Goal: Information Seeking & Learning: Learn about a topic

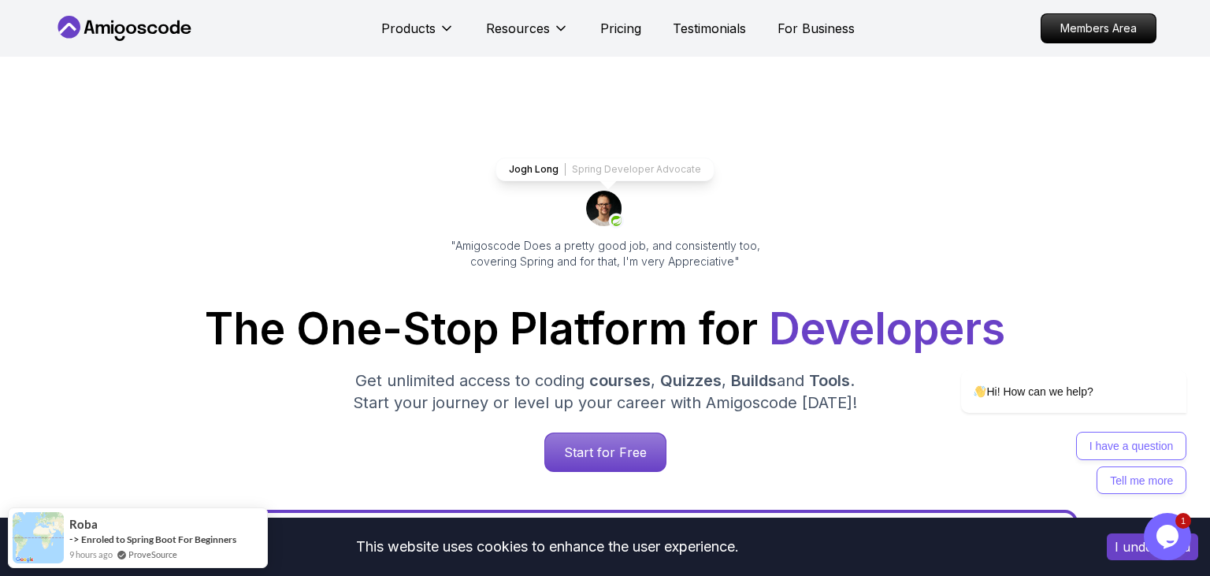
click at [1129, 545] on button "I understand" at bounding box center [1151, 546] width 91 height 27
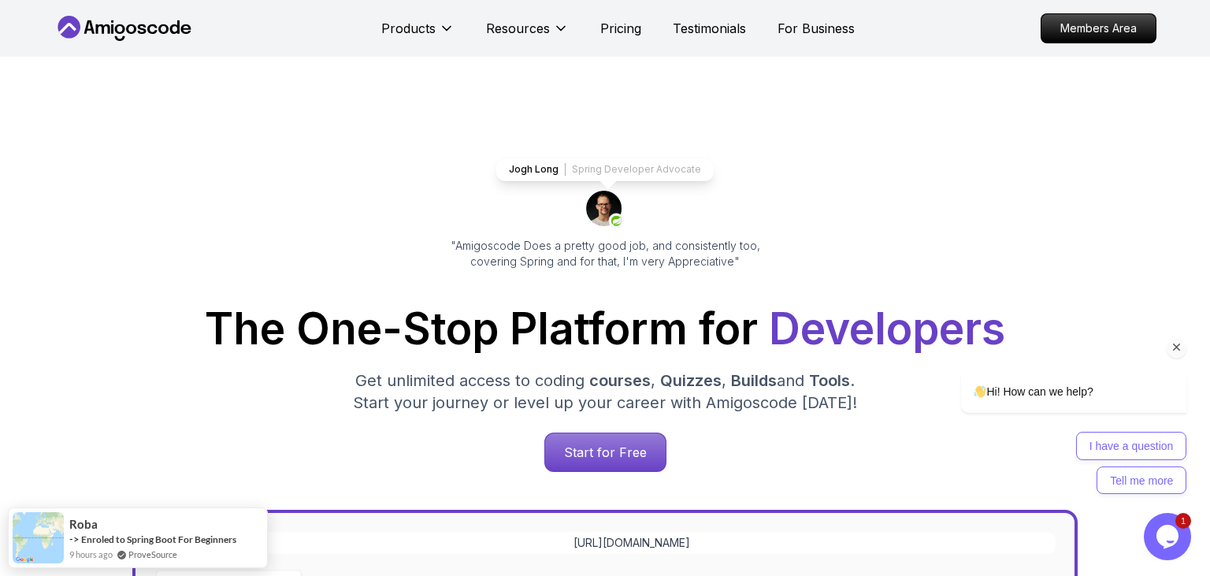
click at [957, 465] on div "I have a question Tell me more" at bounding box center [1053, 463] width 267 height 62
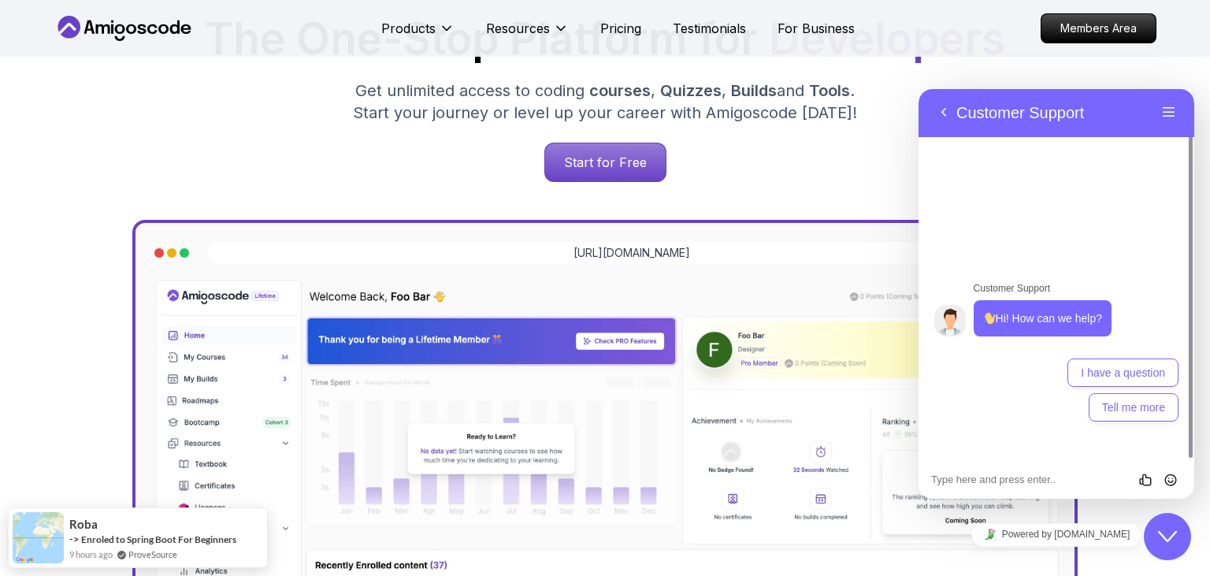
scroll to position [291, 0]
click at [935, 113] on button "Back" at bounding box center [943, 113] width 25 height 24
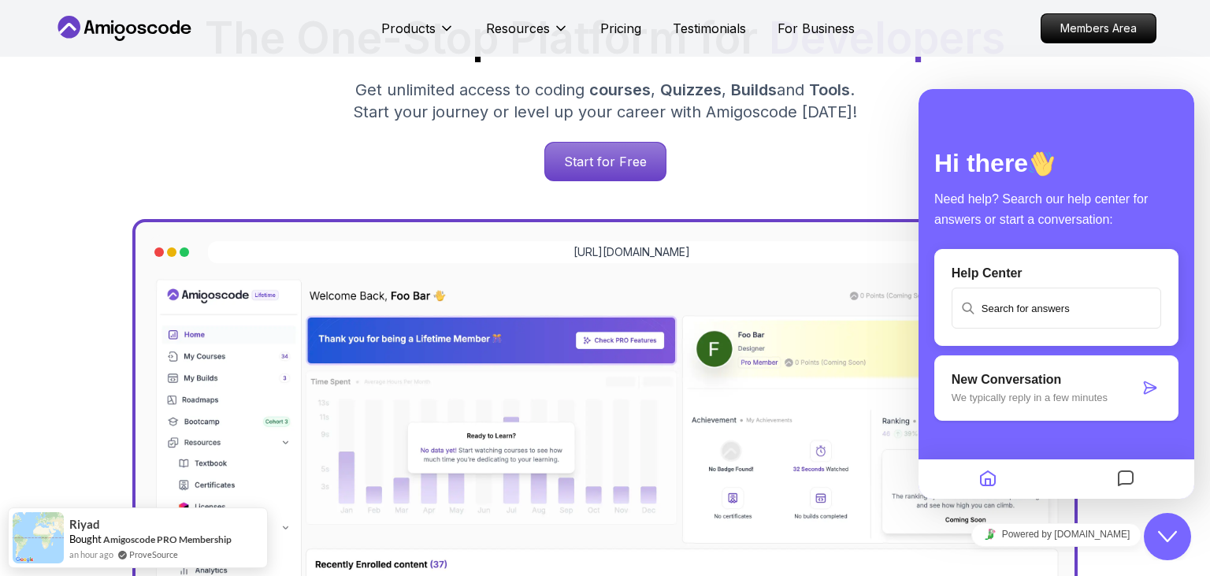
click at [823, 139] on div "The One-Stop Platform for Developers Get unlimited access to coding courses , Q…" at bounding box center [604, 99] width 1077 height 165
click at [1150, 527] on div "Close Chat This icon closes the chat window." at bounding box center [1166, 536] width 47 height 19
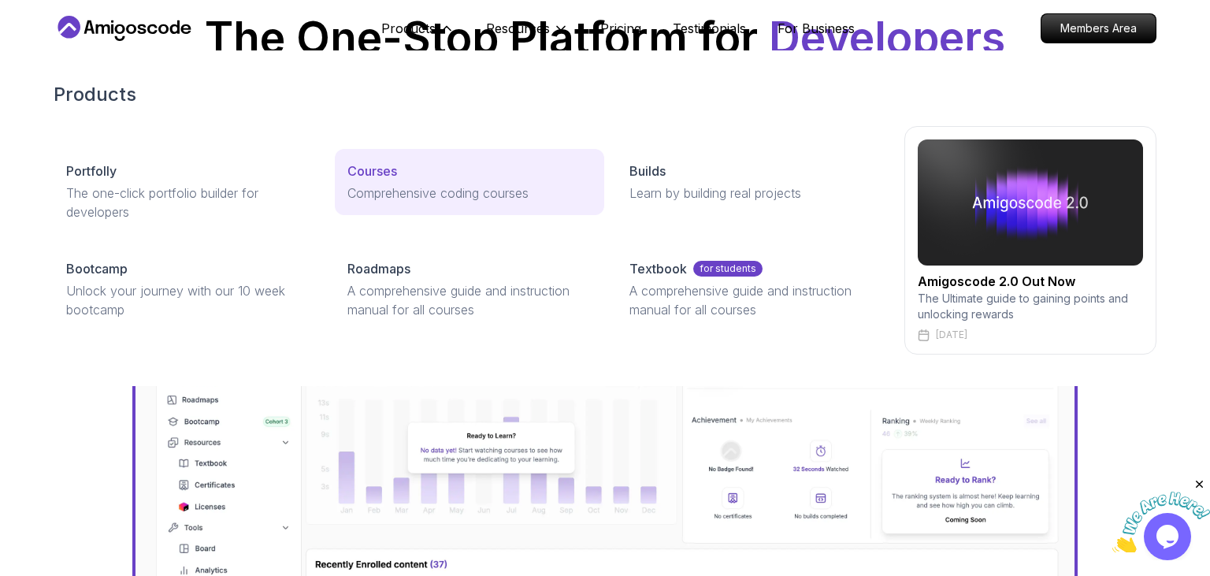
click at [386, 184] on p "Comprehensive coding courses" at bounding box center [468, 192] width 243 height 19
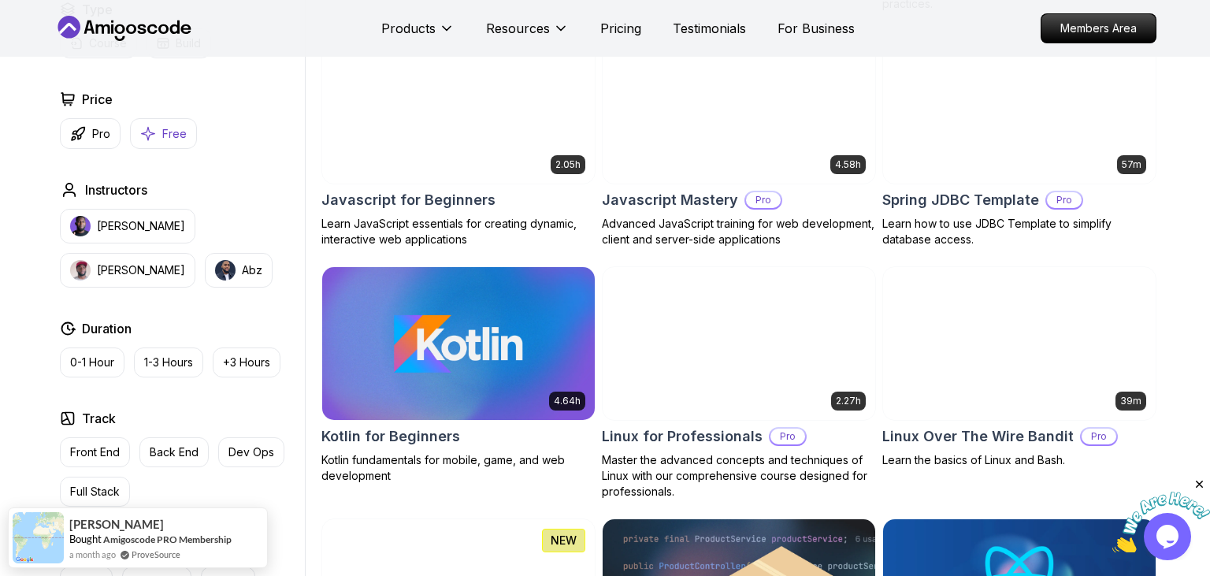
scroll to position [2827, 0]
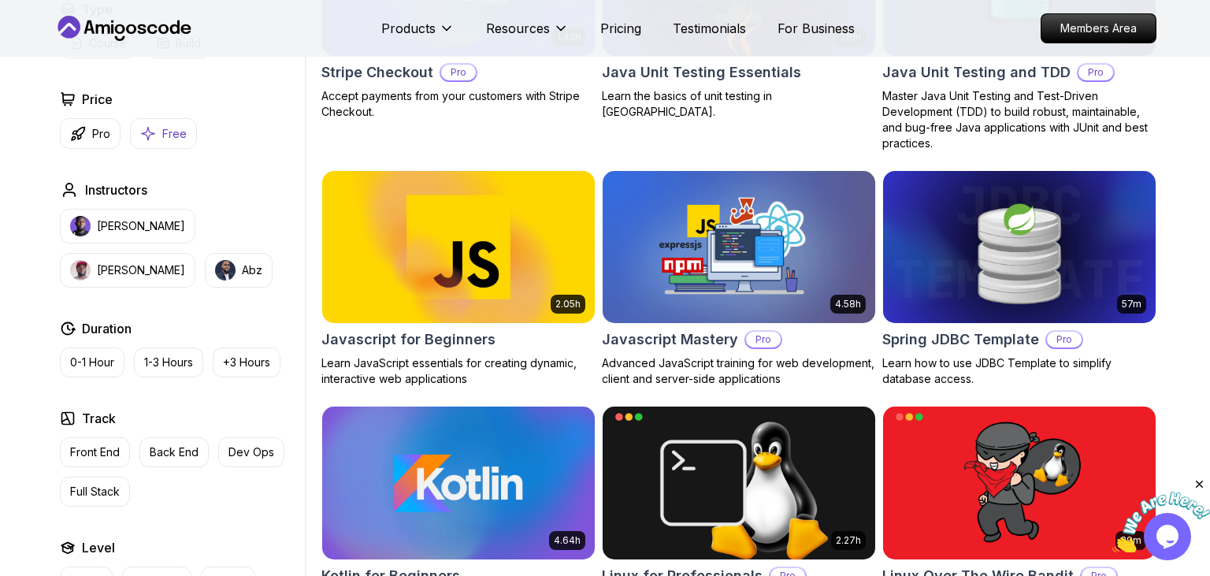
click at [155, 126] on button "Free" at bounding box center [163, 133] width 67 height 31
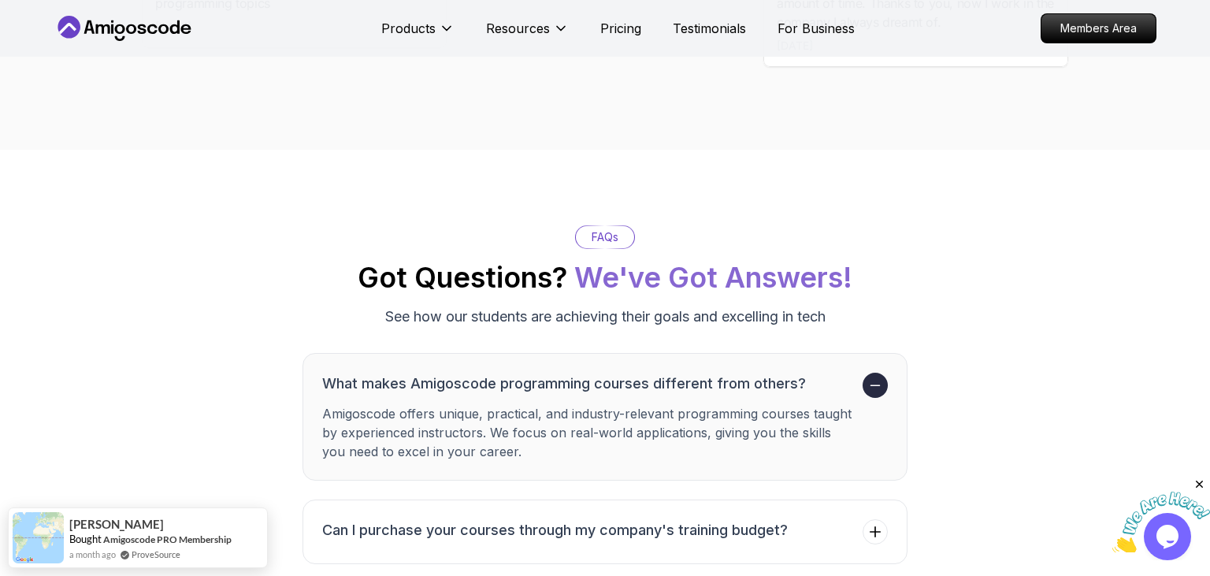
click at [35, 4] on div "Products Resources Pricing Testimonials For Business Members Area" at bounding box center [605, 28] width 1210 height 57
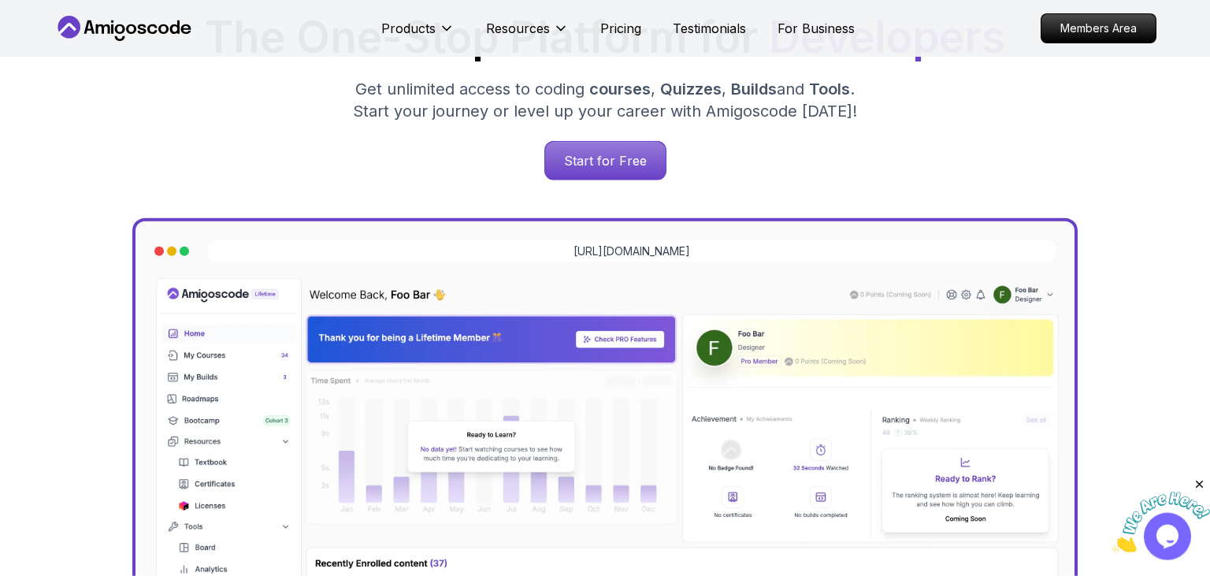
scroll to position [291, 0]
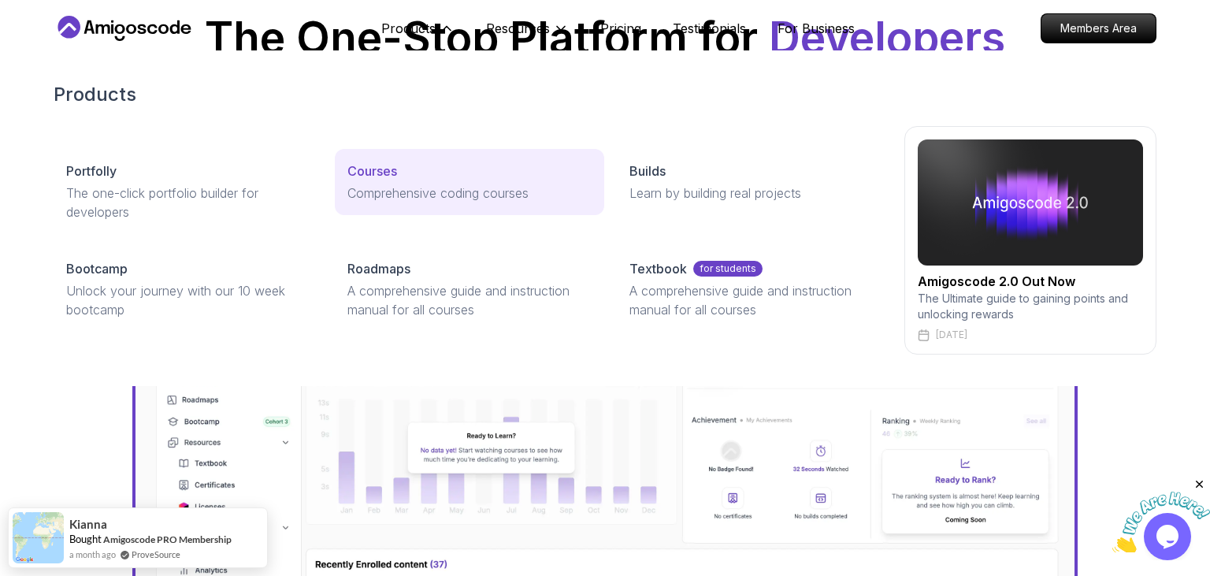
click at [376, 187] on p "Comprehensive coding courses" at bounding box center [468, 192] width 243 height 19
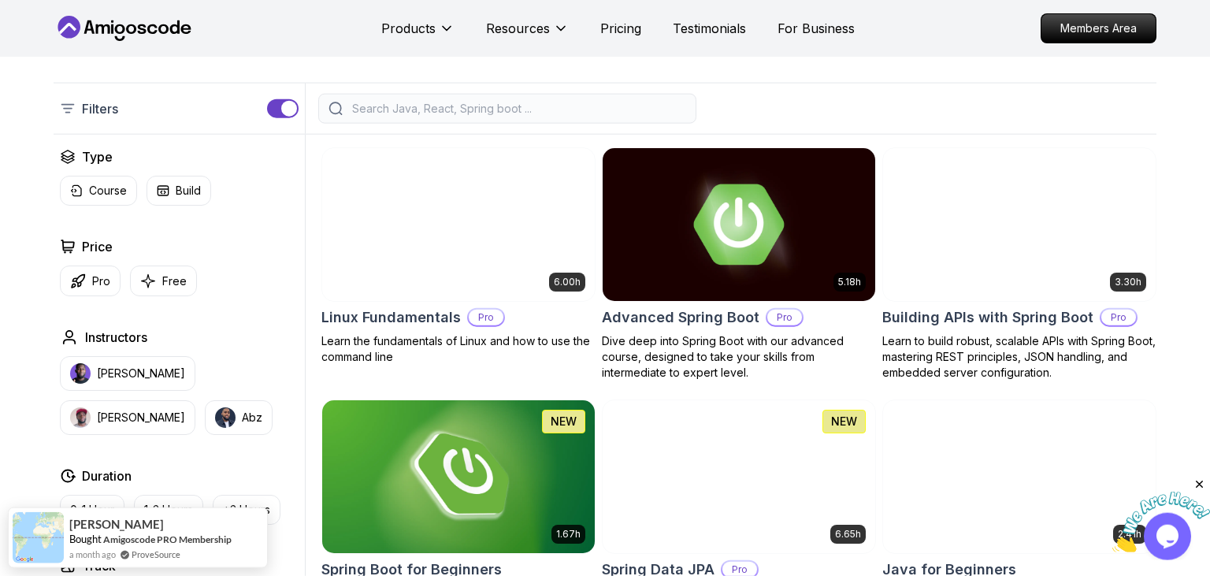
scroll to position [374, 0]
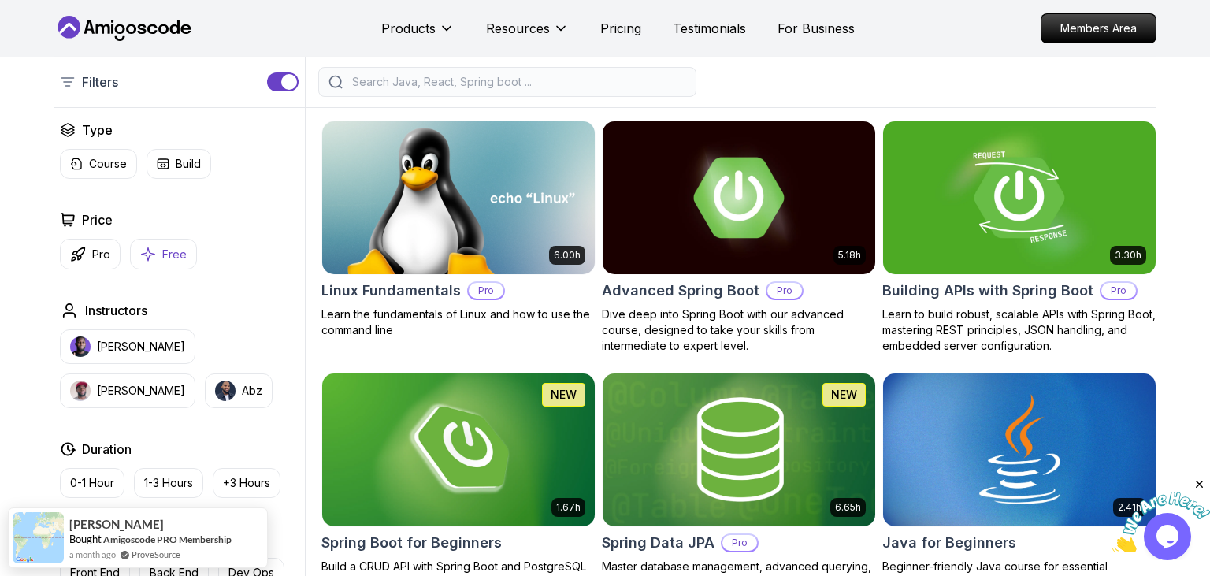
click at [159, 249] on button "Free" at bounding box center [163, 254] width 67 height 31
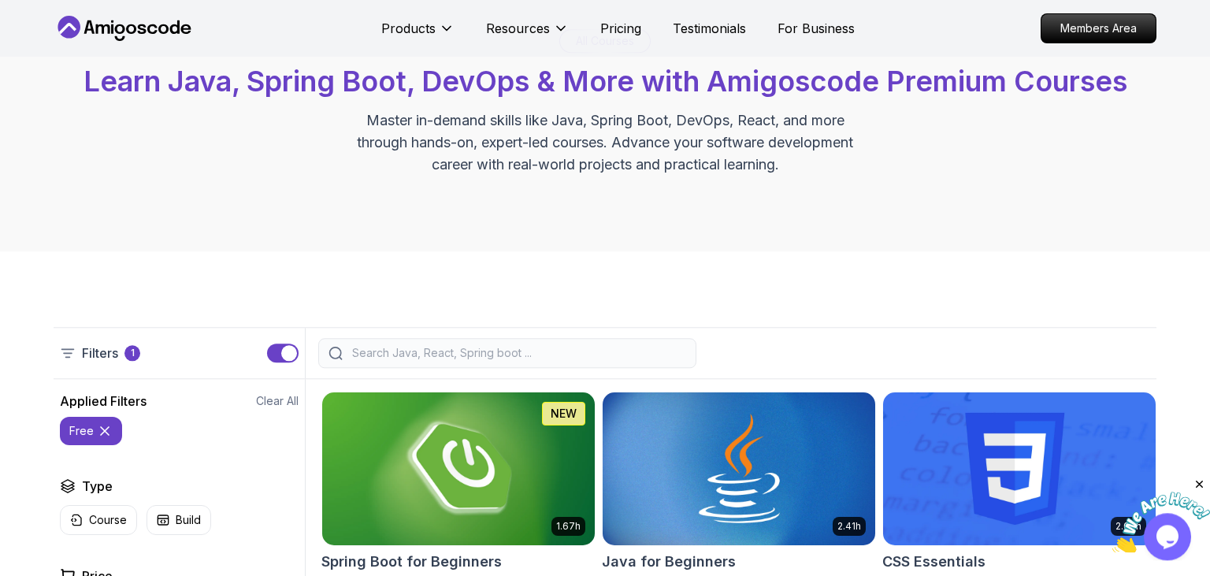
scroll to position [166, 0]
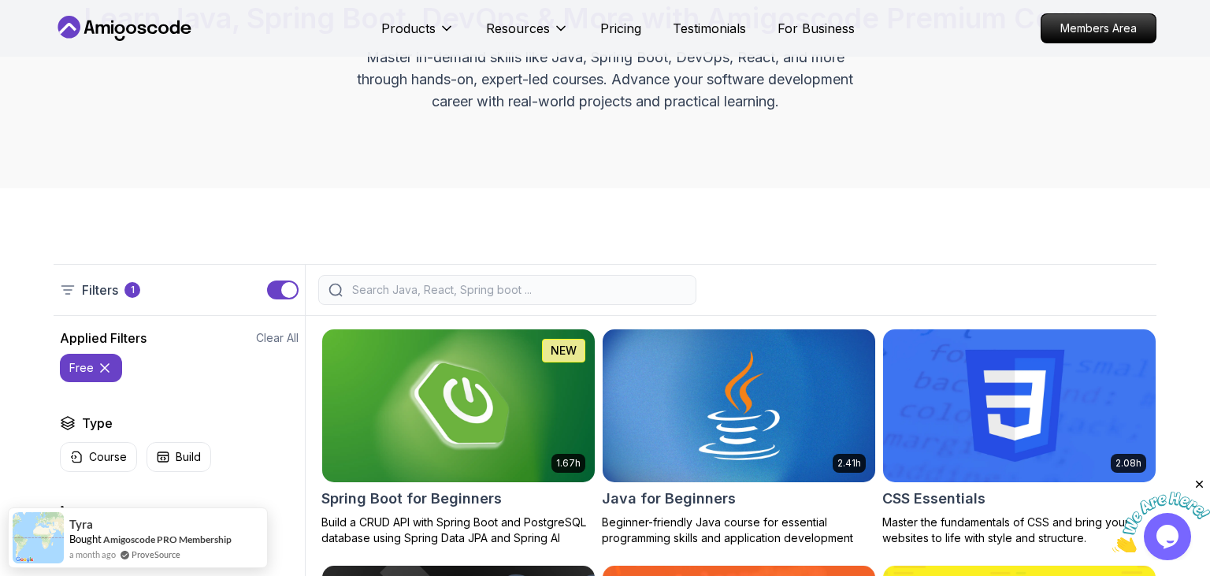
click at [100, 372] on icon at bounding box center [105, 368] width 16 height 16
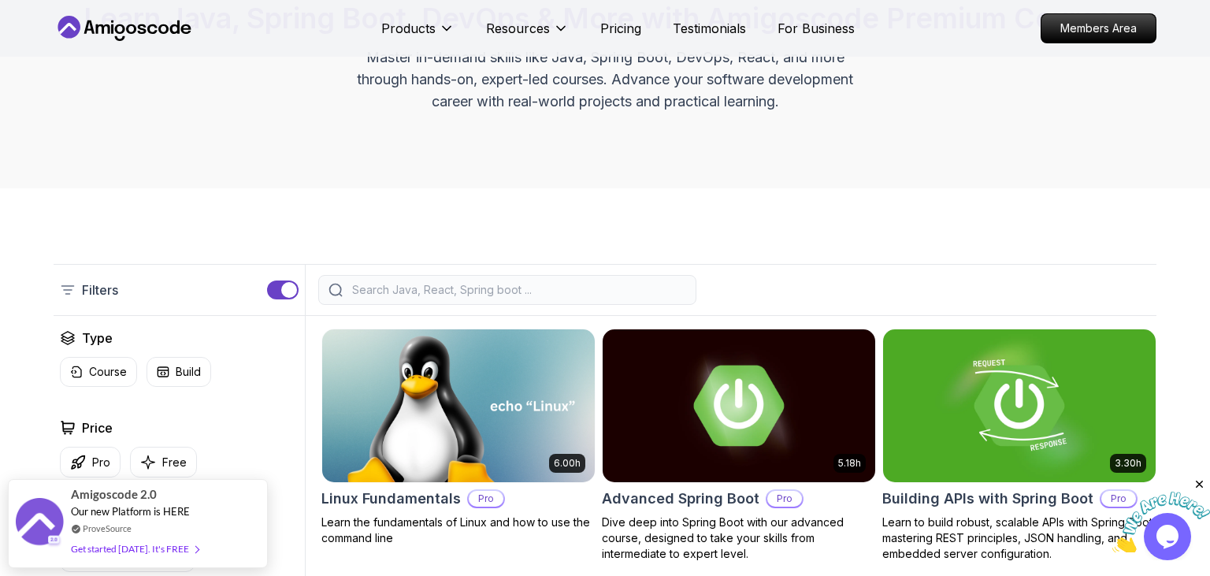
click at [405, 295] on input "search" at bounding box center [517, 290] width 337 height 16
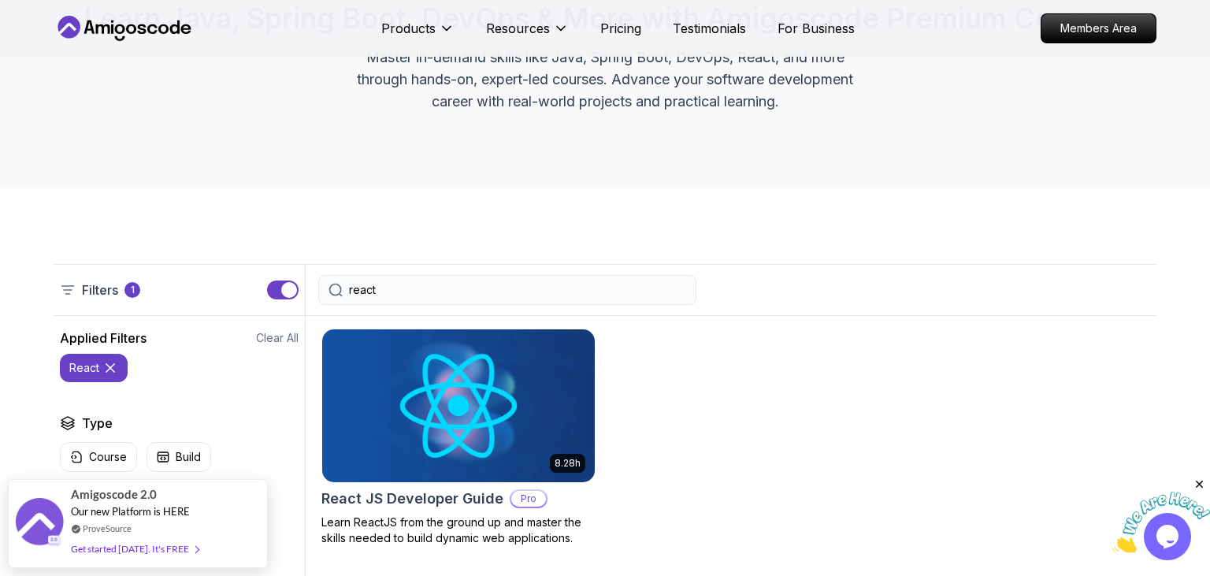
type input "react"
click at [439, 499] on h2 "React JS Developer Guide" at bounding box center [412, 498] width 182 height 22
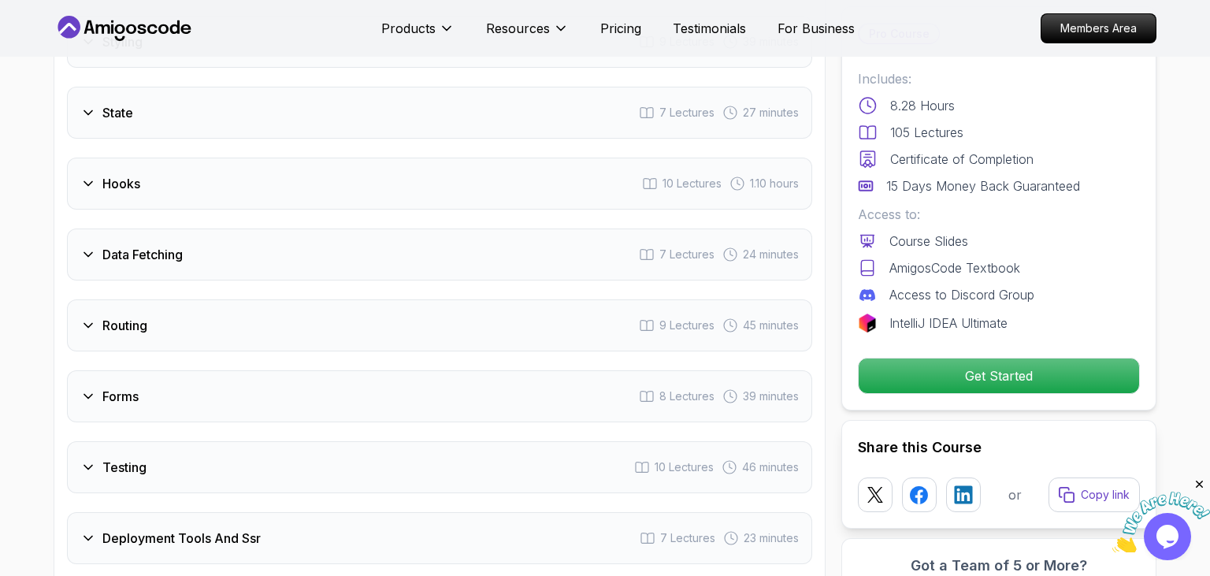
scroll to position [2785, 0]
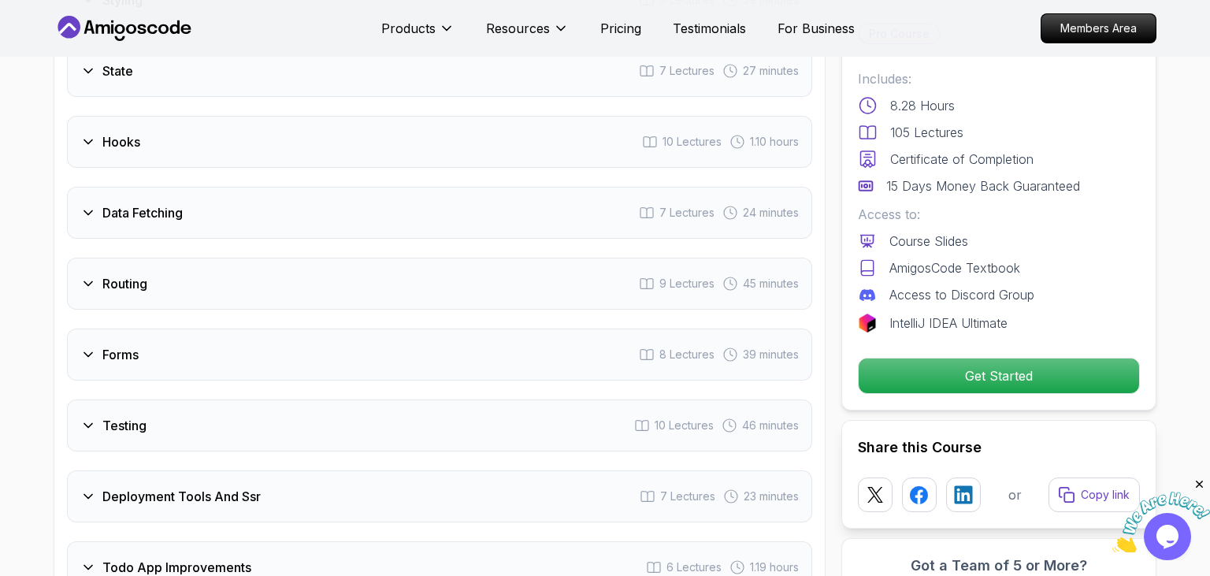
click at [335, 239] on div "Data Fetching 7 Lectures 24 minutes" at bounding box center [439, 213] width 745 height 52
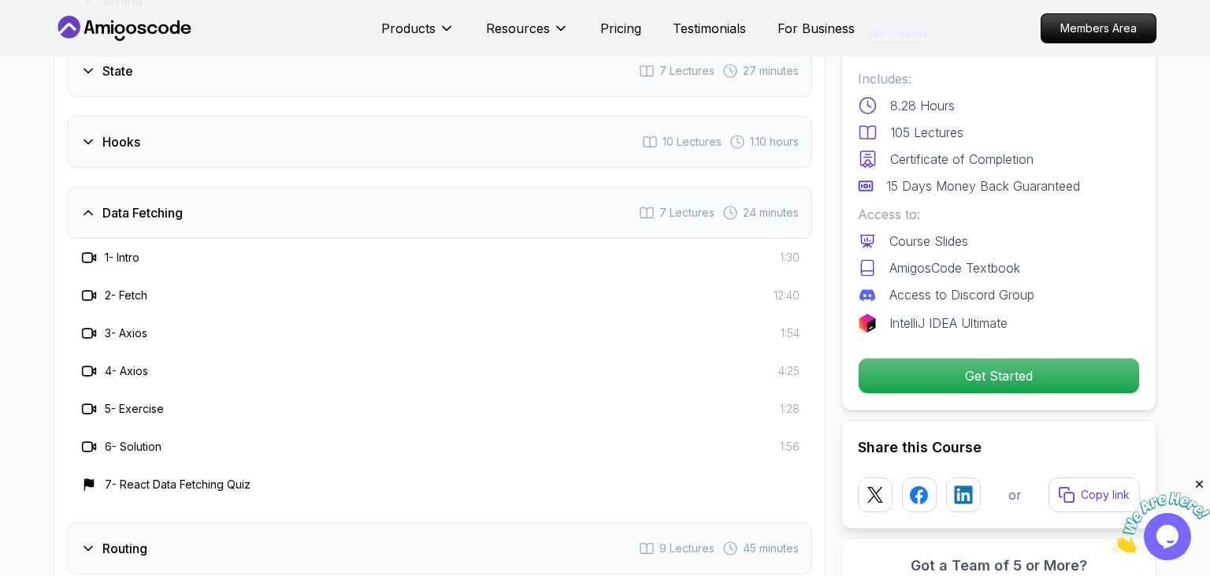
scroll to position [2710, 0]
click at [311, 238] on div "Data Fetching 7 Lectures 24 minutes" at bounding box center [439, 213] width 745 height 52
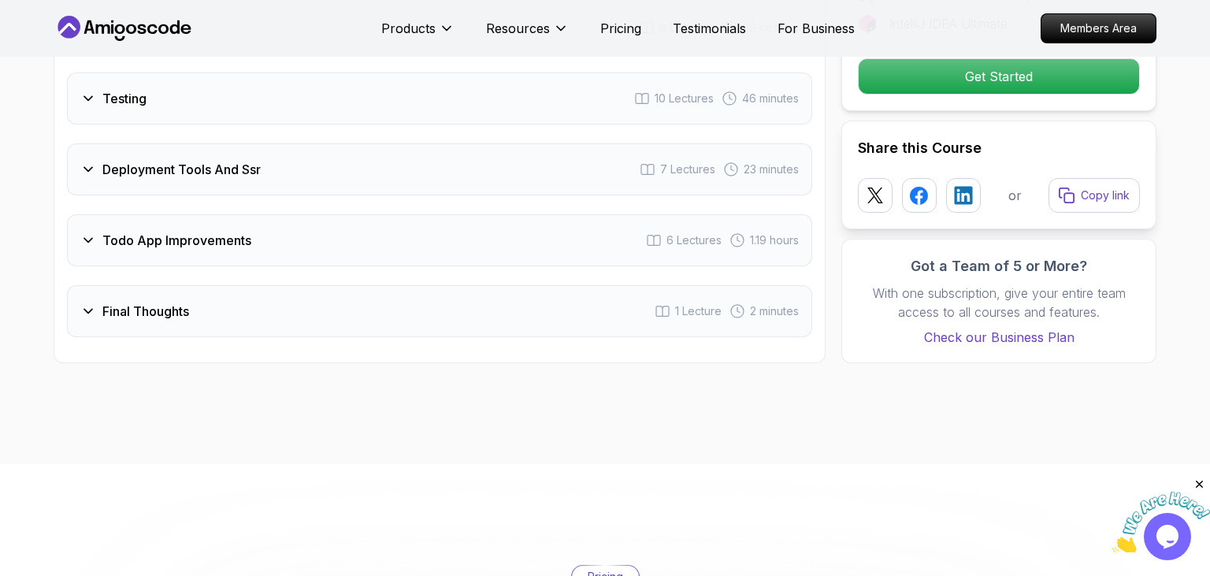
scroll to position [3043, 0]
